Goal: Task Accomplishment & Management: Complete application form

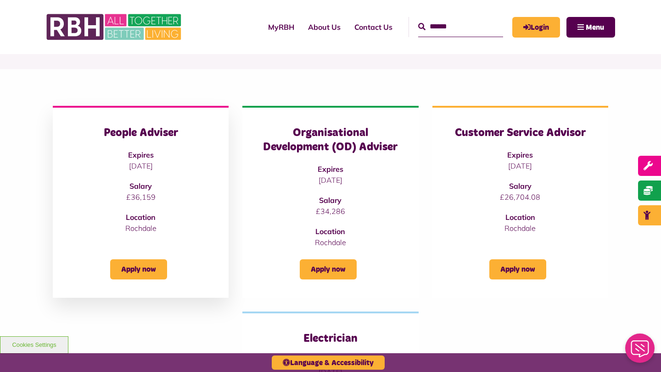
scroll to position [83, 0]
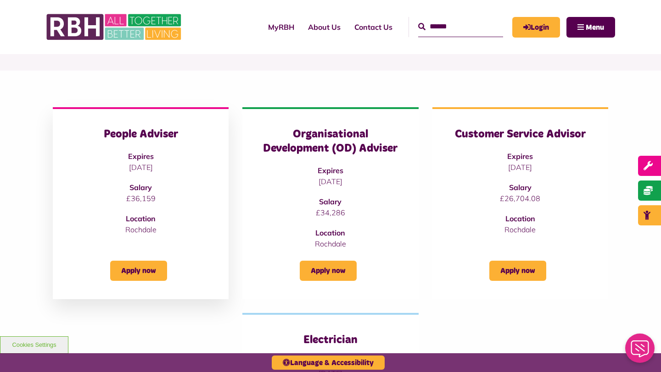
click at [141, 192] on div "People Adviser Expires [DATE] Salary £36,159 Location [GEOGRAPHIC_DATA]" at bounding box center [140, 182] width 139 height 108
click at [142, 276] on link "Apply now" at bounding box center [138, 271] width 57 height 20
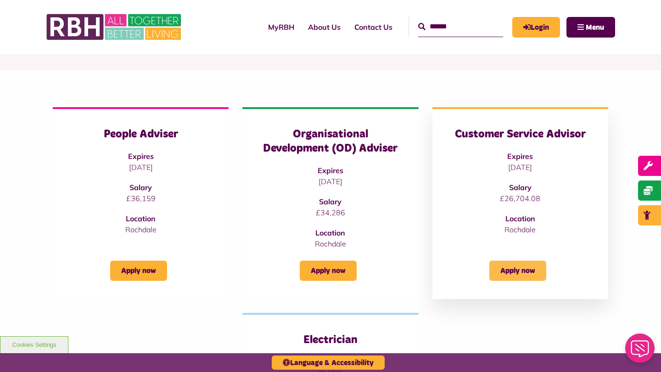
click at [517, 266] on link "Apply now" at bounding box center [517, 271] width 57 height 20
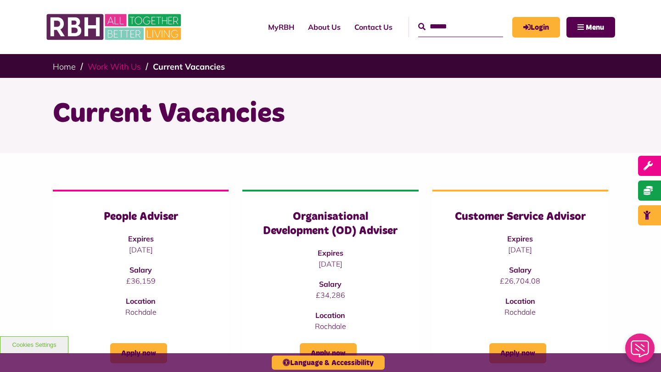
click at [116, 72] on link "Work With Us" at bounding box center [114, 66] width 53 height 11
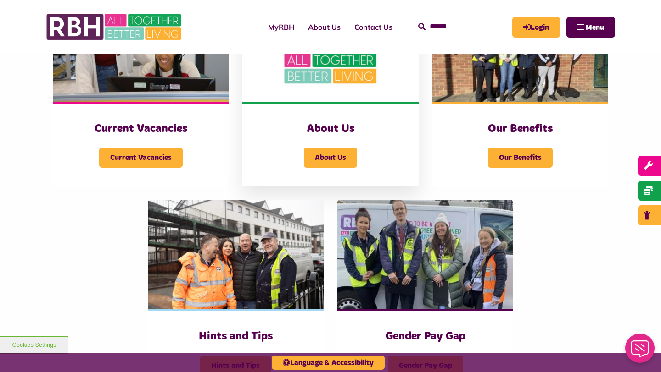
scroll to position [264, 0]
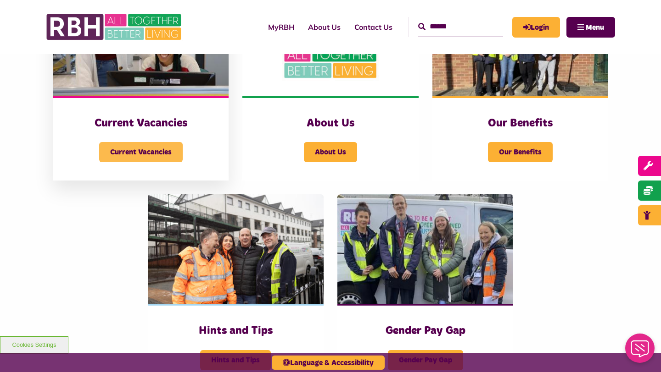
click at [173, 160] on span "Current Vacancies" at bounding box center [140, 152] width 83 height 20
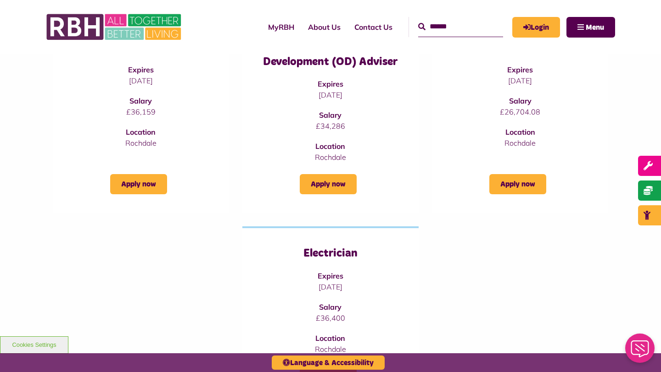
scroll to position [170, 0]
